Goal: Information Seeking & Learning: Learn about a topic

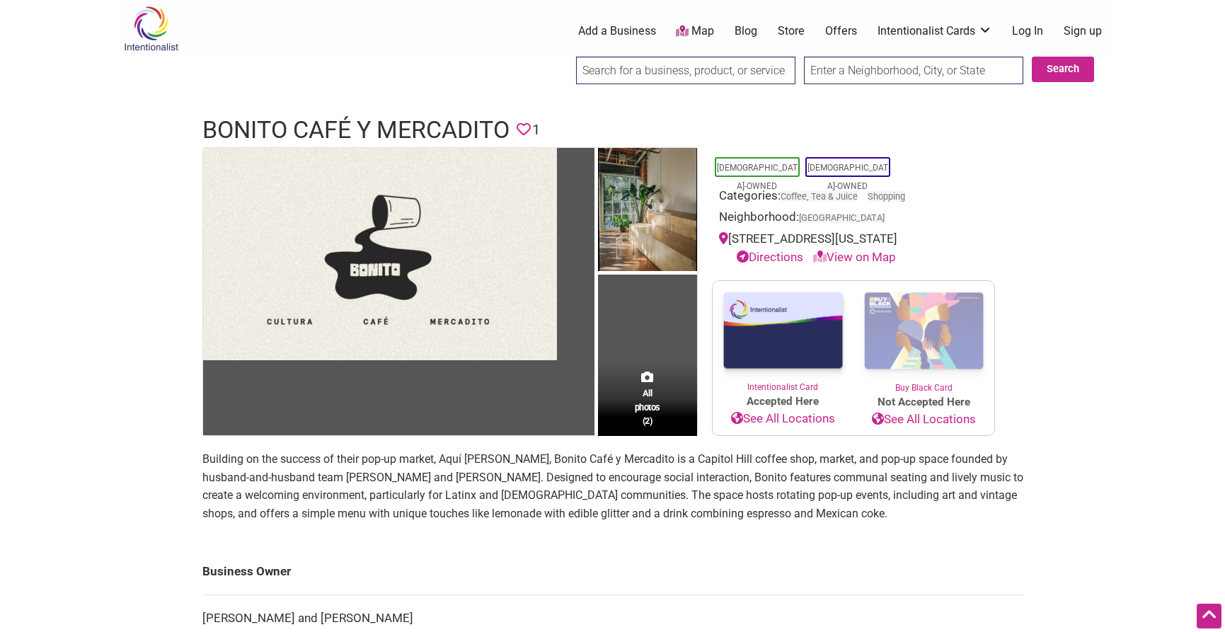
scroll to position [71, 0]
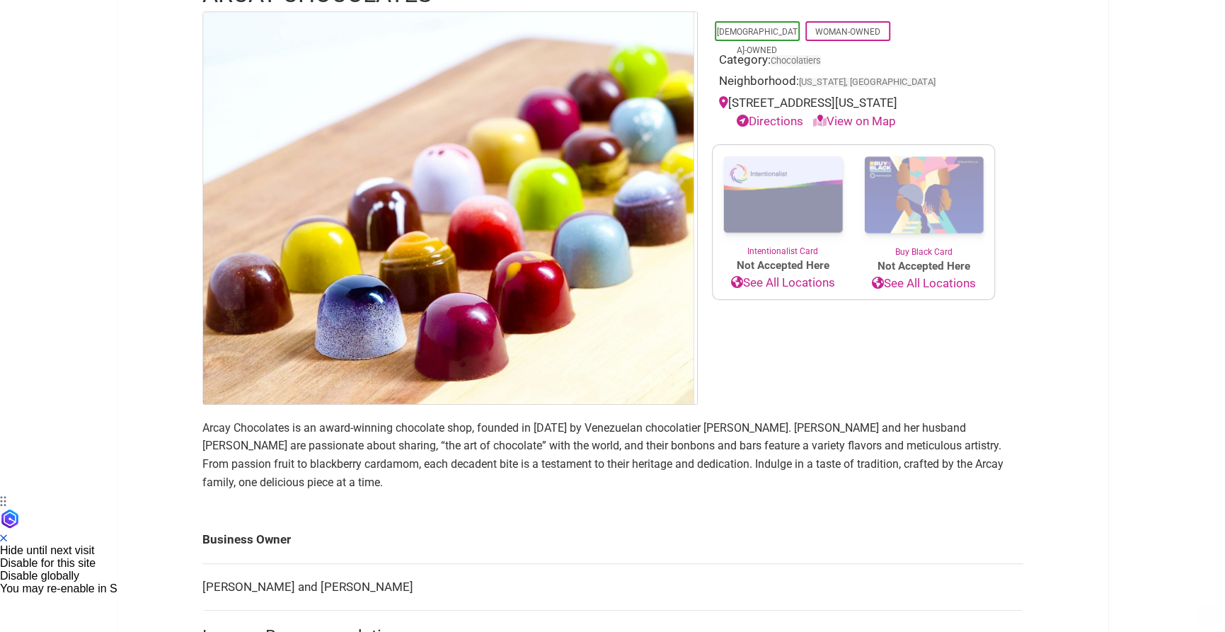
scroll to position [142, 0]
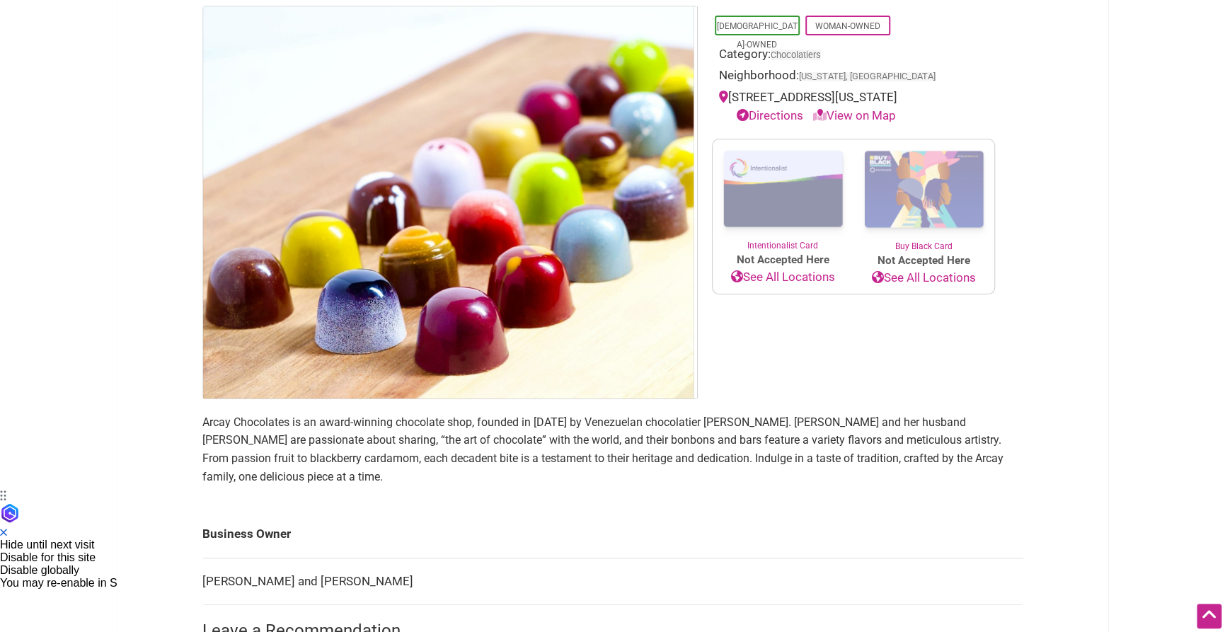
click at [144, 402] on div "Intentionalist Spend like it matters 0 Add a Business Map Blog Store Offers Int…" at bounding box center [613, 490] width 991 height 1265
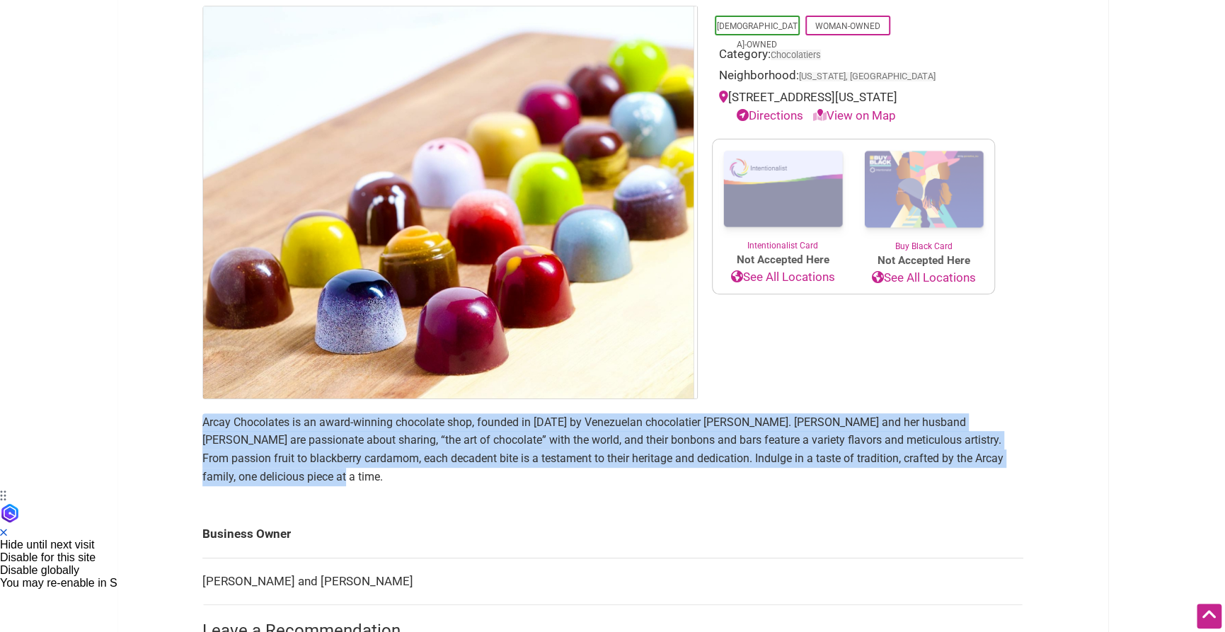
drag, startPoint x: 199, startPoint y: 418, endPoint x: 269, endPoint y: 480, distance: 93.3
click at [269, 480] on div "Latino-Owned Woman-Owned Category: Chocolatiers Neighborhood: Washington, DC 32…" at bounding box center [613, 387] width 850 height 762
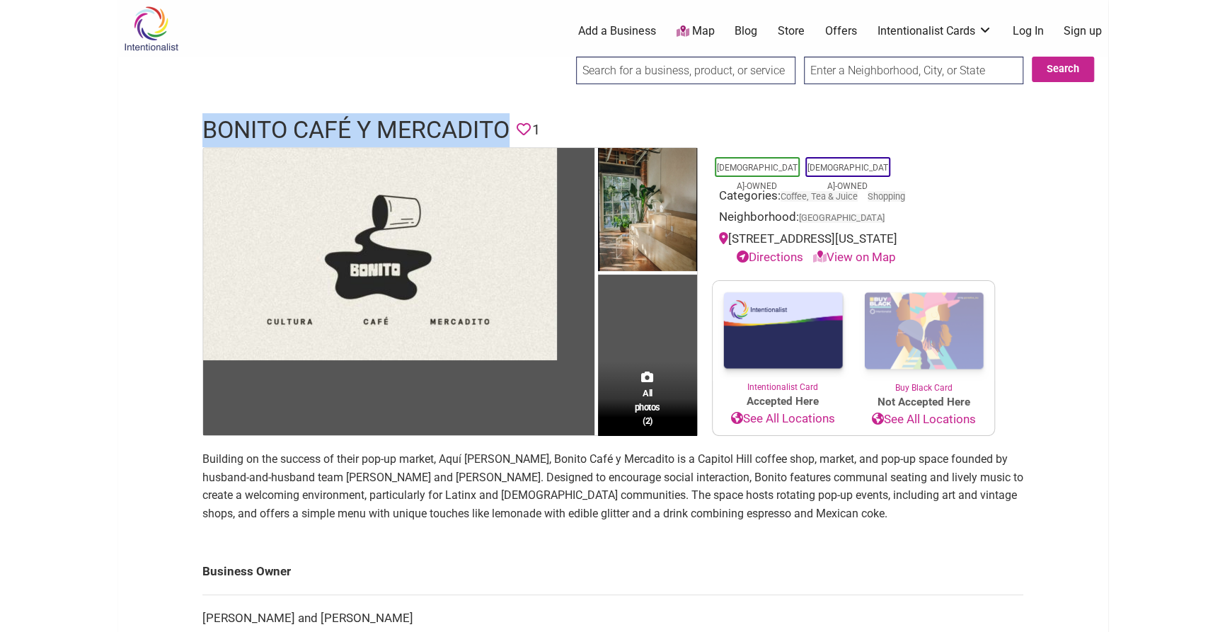
drag, startPoint x: 202, startPoint y: 128, endPoint x: 511, endPoint y: 133, distance: 308.7
click at [510, 133] on h1 "Bonito Café y Mercadito" at bounding box center [355, 130] width 307 height 34
copy h1 "Bonito Café y Mercadito"
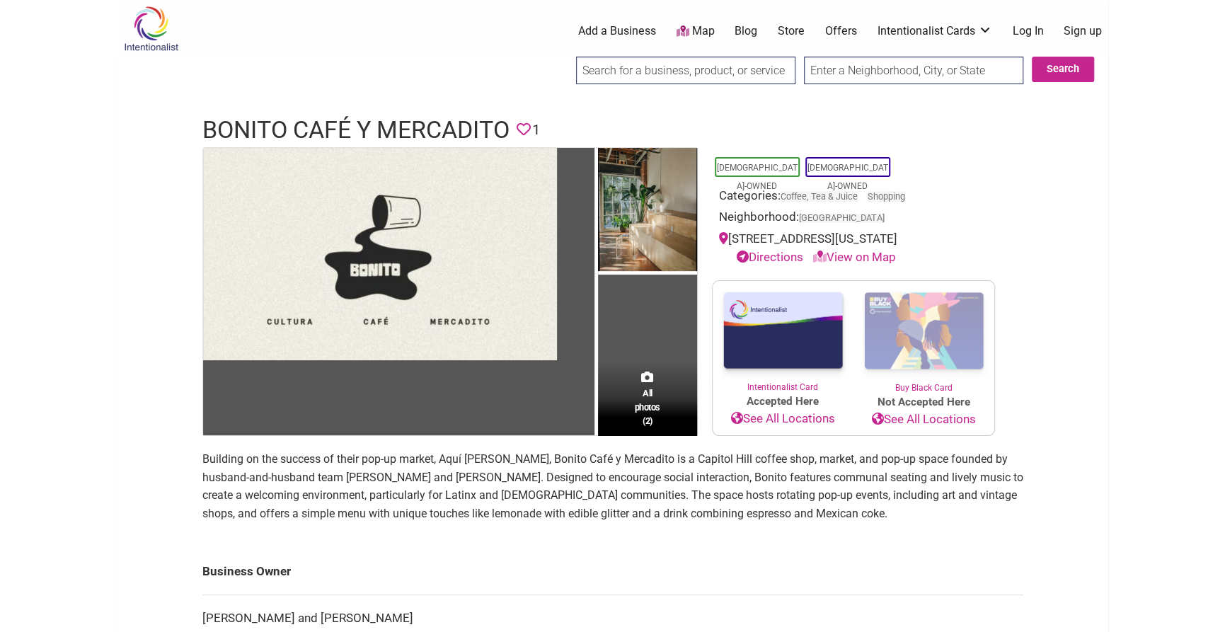
click at [575, 457] on p "Building on the success of their pop-up market, Aquí [PERSON_NAME], Bonito Café…" at bounding box center [612, 486] width 821 height 72
copy p "é"
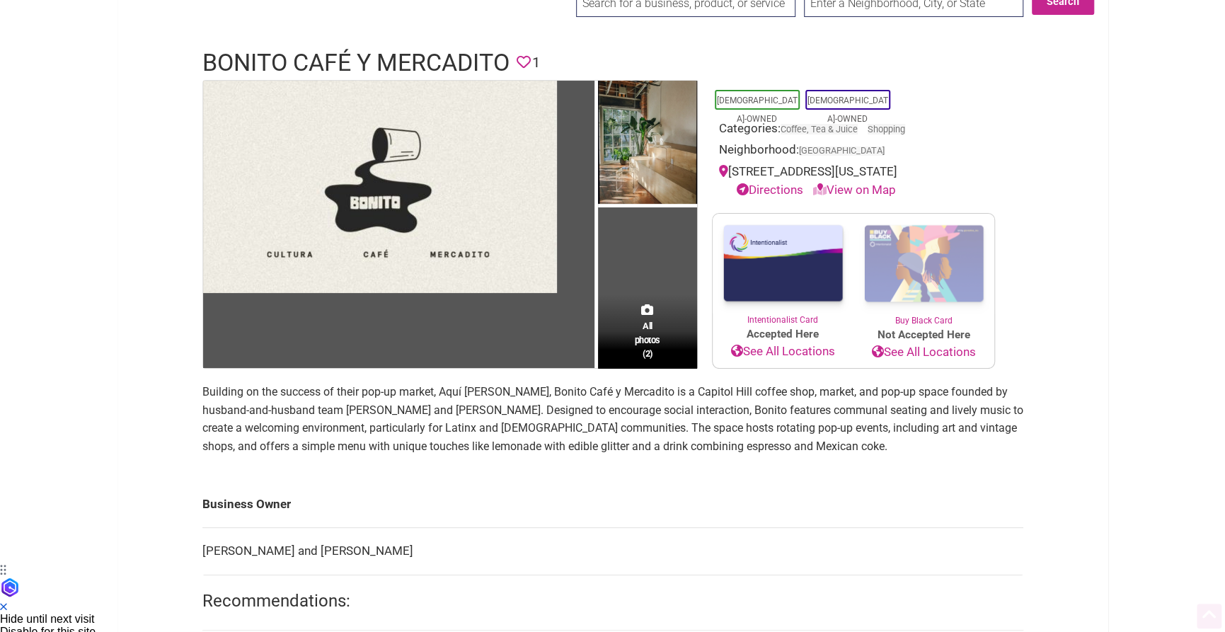
scroll to position [142, 0]
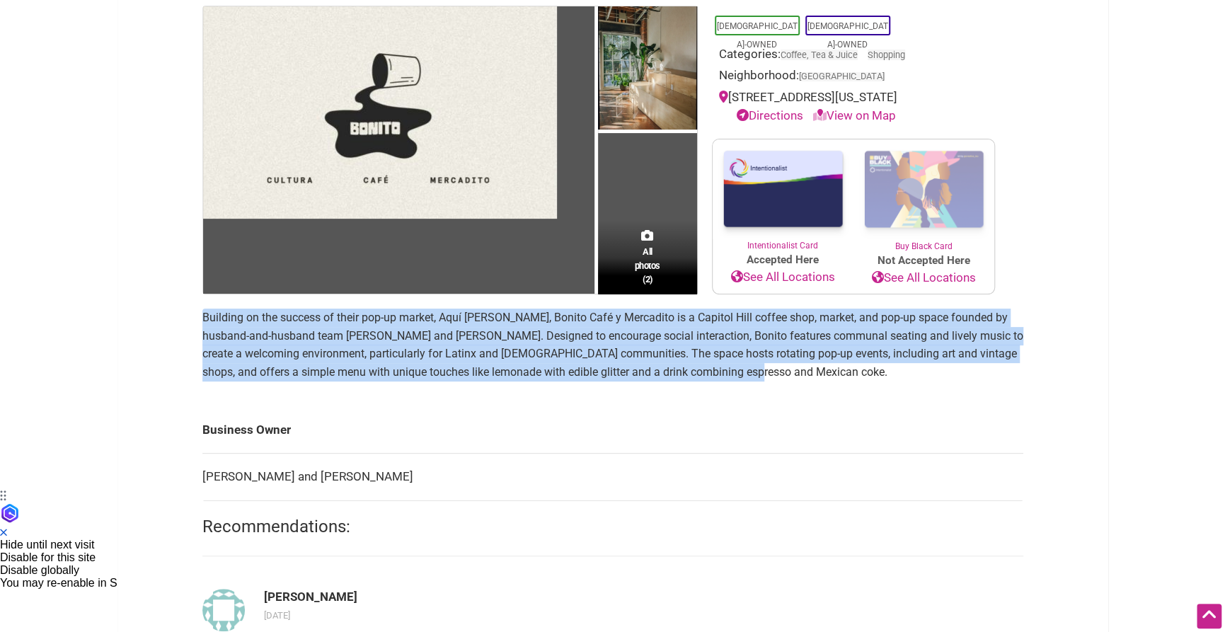
drag, startPoint x: 762, startPoint y: 384, endPoint x: 174, endPoint y: 319, distance: 591.2
click at [174, 319] on div "Intentionalist Spend like it matters 0 Add a Business Map Blog Store Offers Int…" at bounding box center [613, 575] width 991 height 1434
copy p "Building on the success of their pop-up market, Aquí [PERSON_NAME], Bonito Café…"
click at [74, 377] on body "× Menu 0 Add a Business Map Blog Store Offers Intentionalist Cards Buy Black Ca…" at bounding box center [612, 174] width 1225 height 632
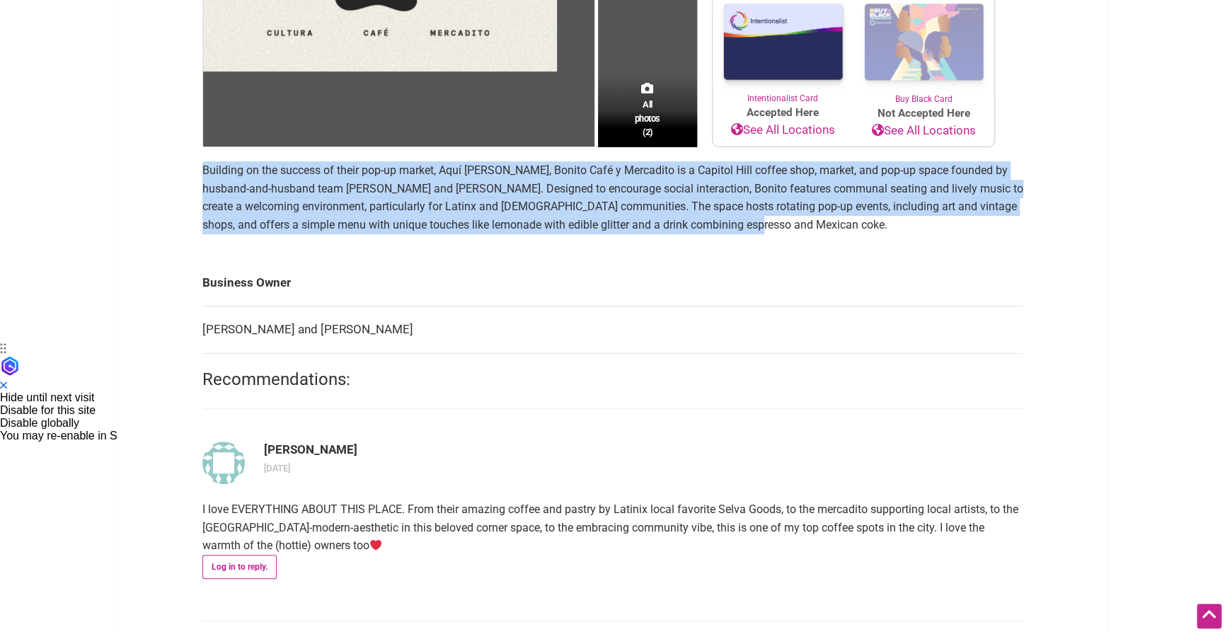
scroll to position [283, 0]
